Goal: Task Accomplishment & Management: Manage account settings

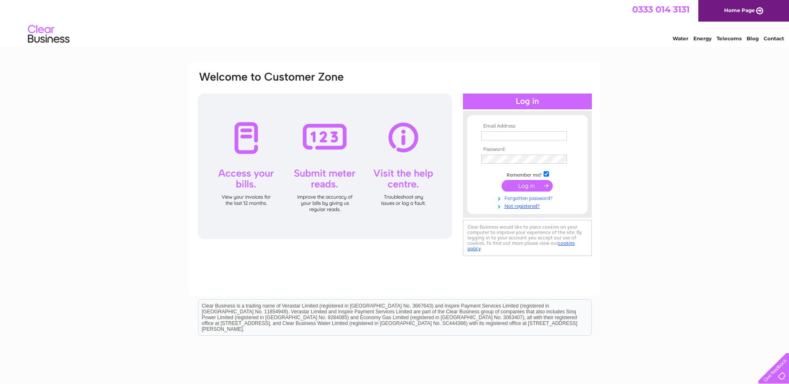
click at [539, 198] on link "Forgotten password?" at bounding box center [528, 198] width 94 height 8
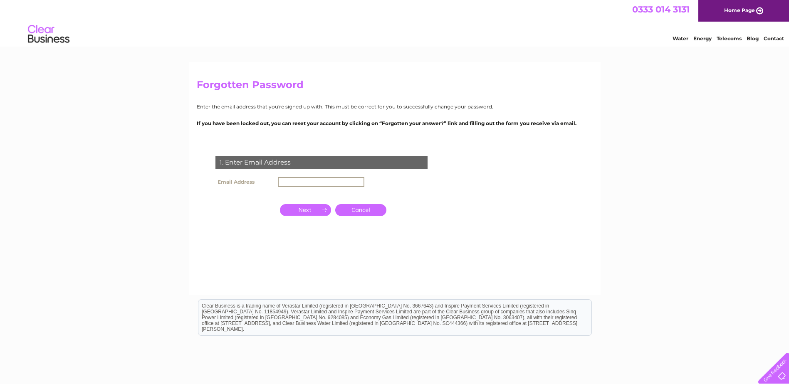
click at [292, 183] on input "text" at bounding box center [321, 182] width 86 height 10
type input "accounts@esgveg.co.uk"
click at [309, 208] on input "button" at bounding box center [305, 209] width 51 height 12
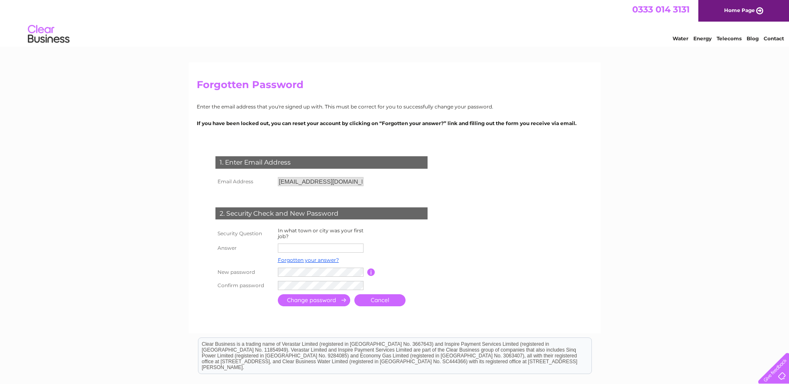
click at [299, 246] on input "text" at bounding box center [321, 248] width 86 height 9
type input "Cupar"
click at [329, 302] on input "submit" at bounding box center [314, 301] width 72 height 12
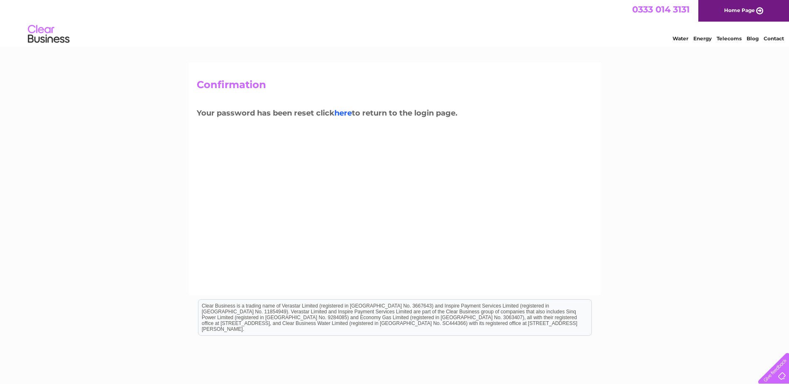
click at [347, 113] on link "here" at bounding box center [342, 113] width 17 height 9
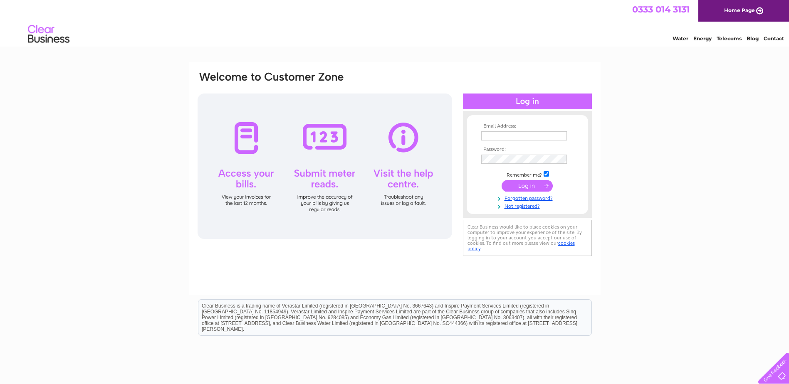
type input "accounts@esgveg.co.uk"
click at [526, 186] on input "submit" at bounding box center [527, 186] width 51 height 12
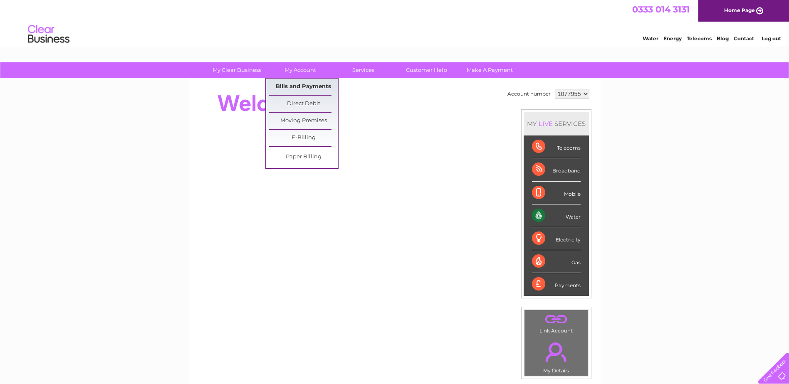
click at [297, 86] on link "Bills and Payments" at bounding box center [303, 87] width 69 height 17
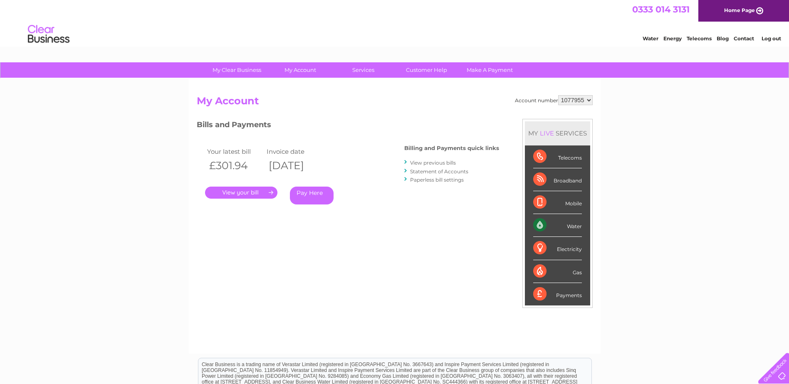
click at [255, 192] on link "." at bounding box center [241, 193] width 72 height 12
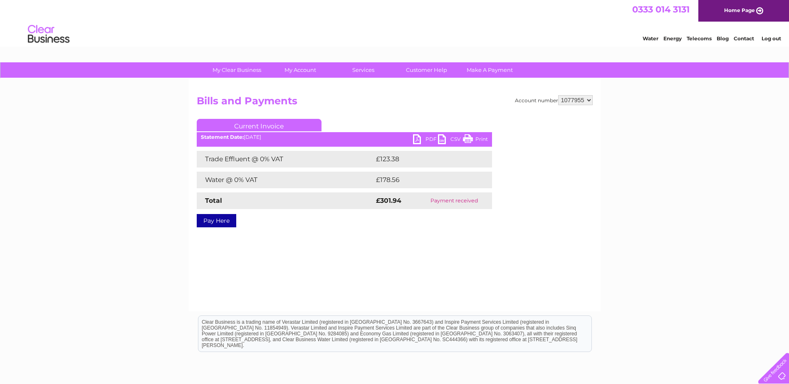
click at [429, 138] on link "PDF" at bounding box center [425, 140] width 25 height 12
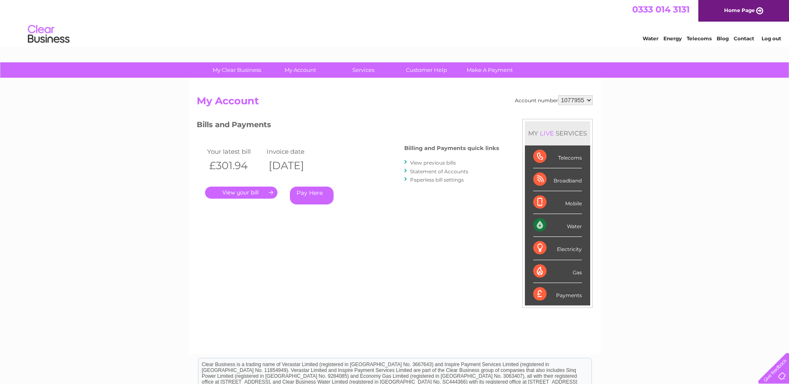
click at [455, 172] on link "Statement of Accounts" at bounding box center [439, 171] width 58 height 6
click at [251, 193] on link "." at bounding box center [241, 193] width 72 height 12
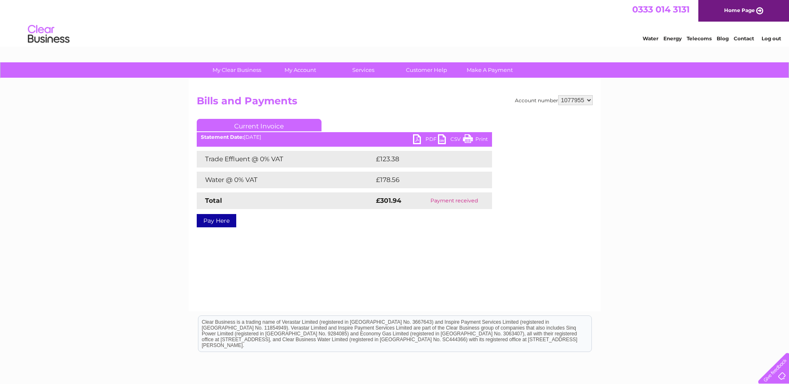
click at [430, 139] on link "PDF" at bounding box center [425, 140] width 25 height 12
click at [767, 40] on link "Log out" at bounding box center [771, 38] width 20 height 6
